Goal: Task Accomplishment & Management: Manage account settings

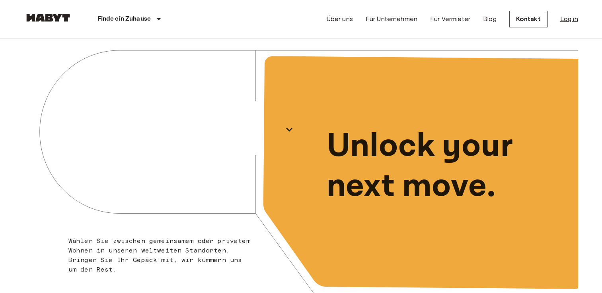
click at [573, 17] on link "Log in" at bounding box center [569, 19] width 18 height 10
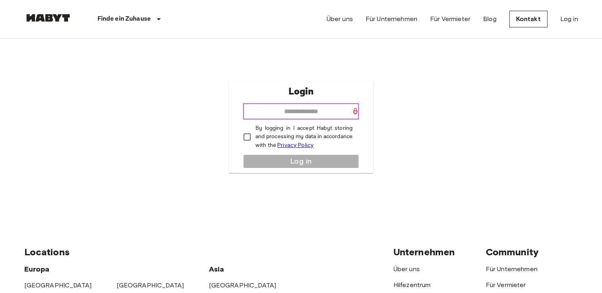
click at [300, 107] on input "email" at bounding box center [301, 112] width 116 height 16
type input "**********"
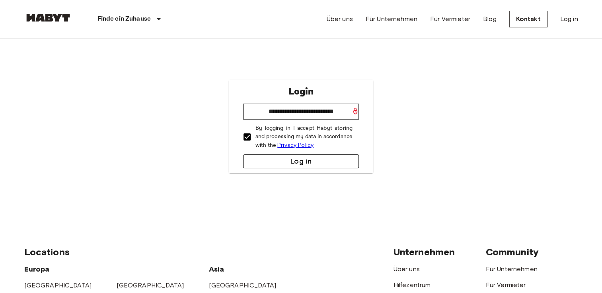
click at [304, 163] on button "Log in" at bounding box center [301, 162] width 116 height 14
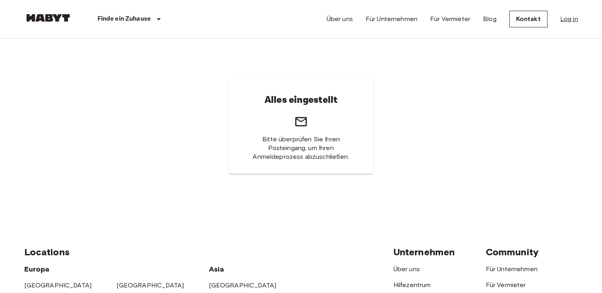
click at [569, 17] on link "Log in" at bounding box center [569, 19] width 18 height 10
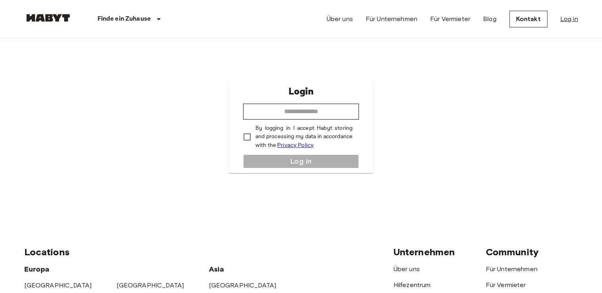
click at [569, 17] on link "Log in" at bounding box center [569, 19] width 18 height 10
click at [316, 111] on input "email" at bounding box center [301, 112] width 116 height 16
type input "**********"
click at [314, 166] on button "Log in" at bounding box center [301, 162] width 116 height 14
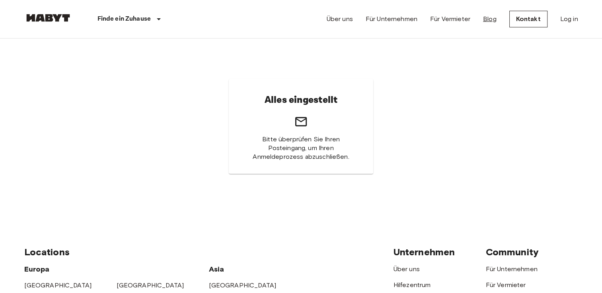
click at [487, 20] on link "Blog" at bounding box center [490, 19] width 14 height 10
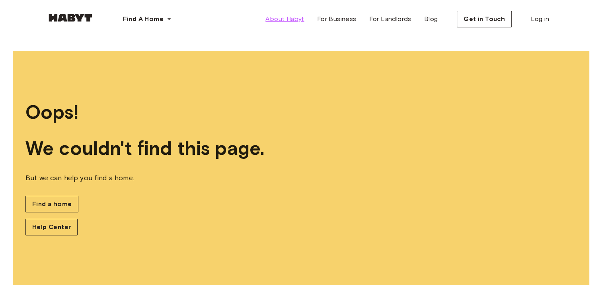
click at [293, 17] on span "About Habyt" at bounding box center [284, 19] width 39 height 10
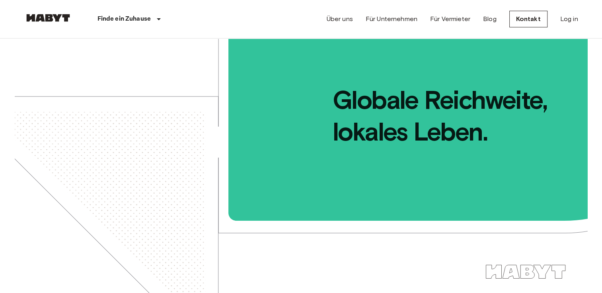
click at [68, 17] on img at bounding box center [48, 18] width 48 height 8
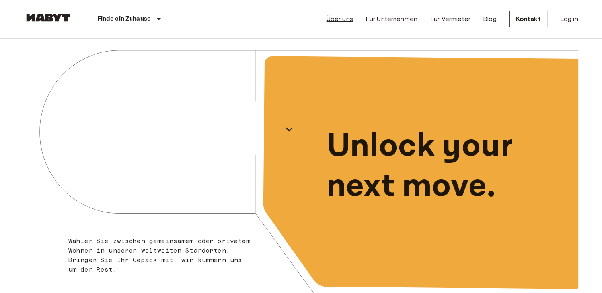
click at [349, 19] on link "Über uns" at bounding box center [339, 19] width 26 height 10
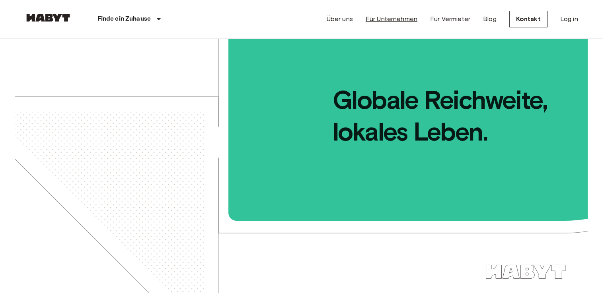
click at [401, 16] on link "Für Unternehmen" at bounding box center [391, 19] width 52 height 10
click at [574, 21] on link "Log in" at bounding box center [569, 19] width 18 height 10
